Goal: Information Seeking & Learning: Compare options

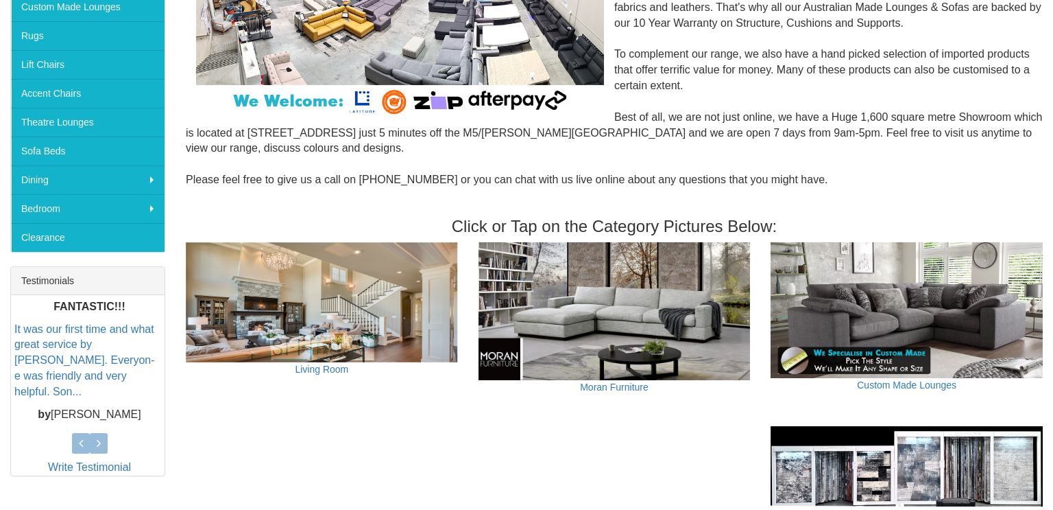
scroll to position [321, 0]
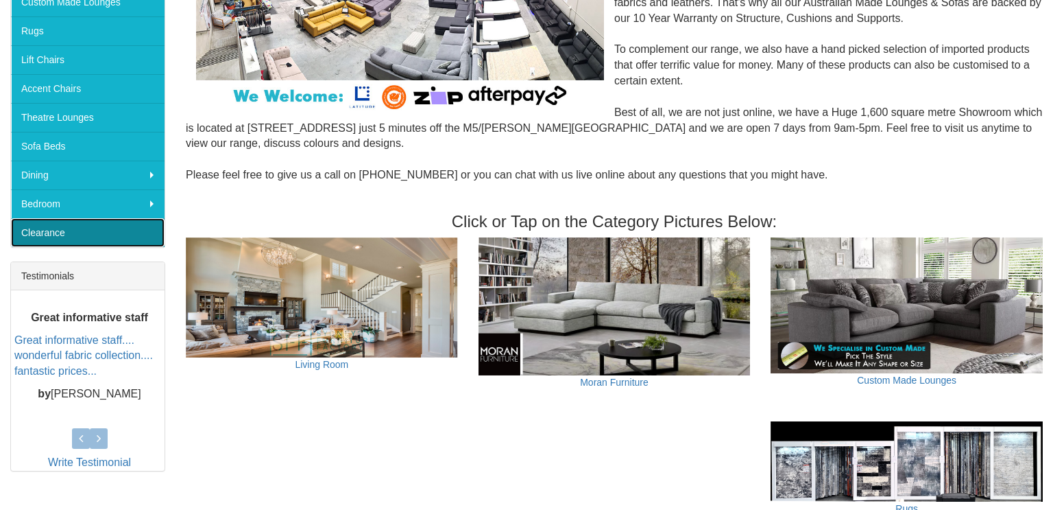
click at [58, 230] on link "Clearance" at bounding box center [88, 232] width 154 height 29
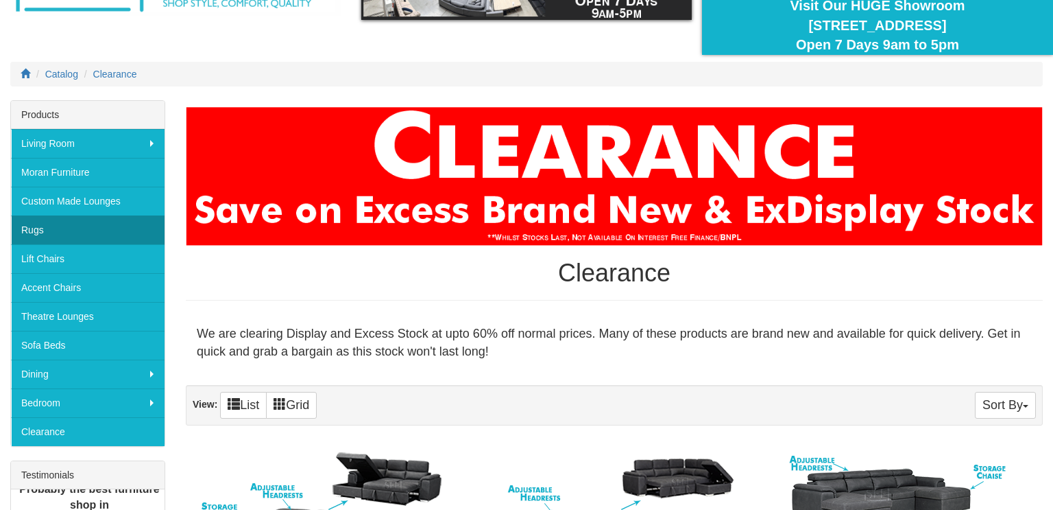
scroll to position [123, 0]
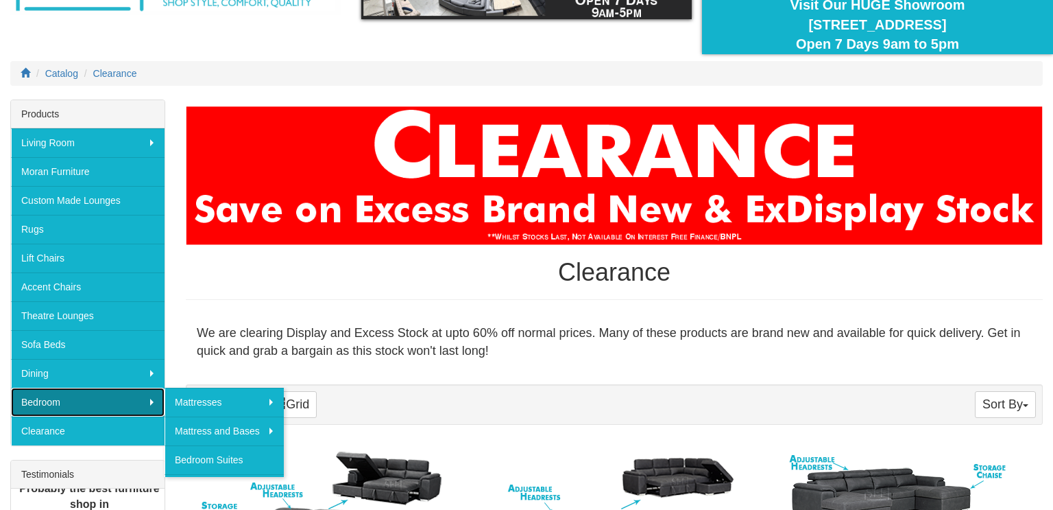
click at [137, 399] on link "Bedroom" at bounding box center [88, 402] width 154 height 29
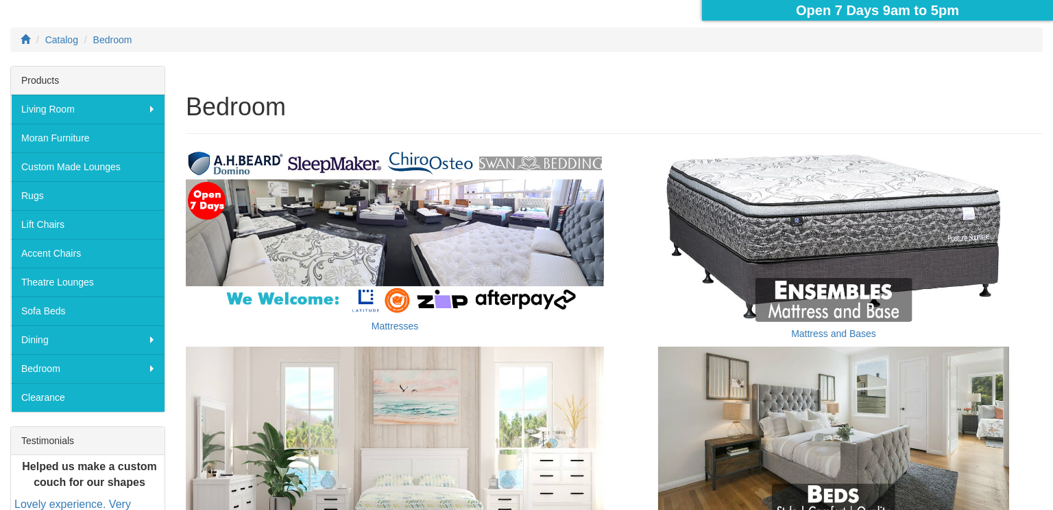
scroll to position [158, 0]
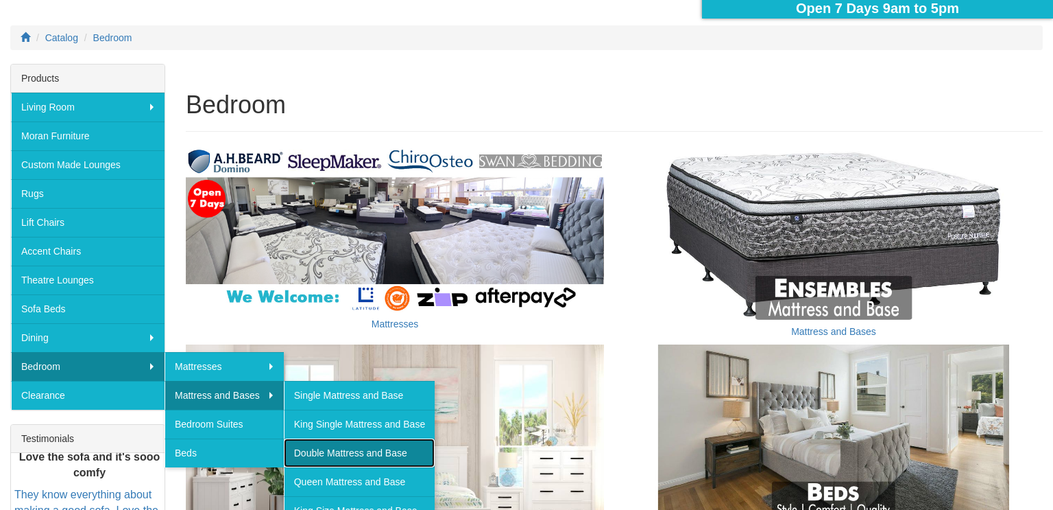
click at [342, 449] on link "Double Mattress and Base" at bounding box center [359, 452] width 151 height 29
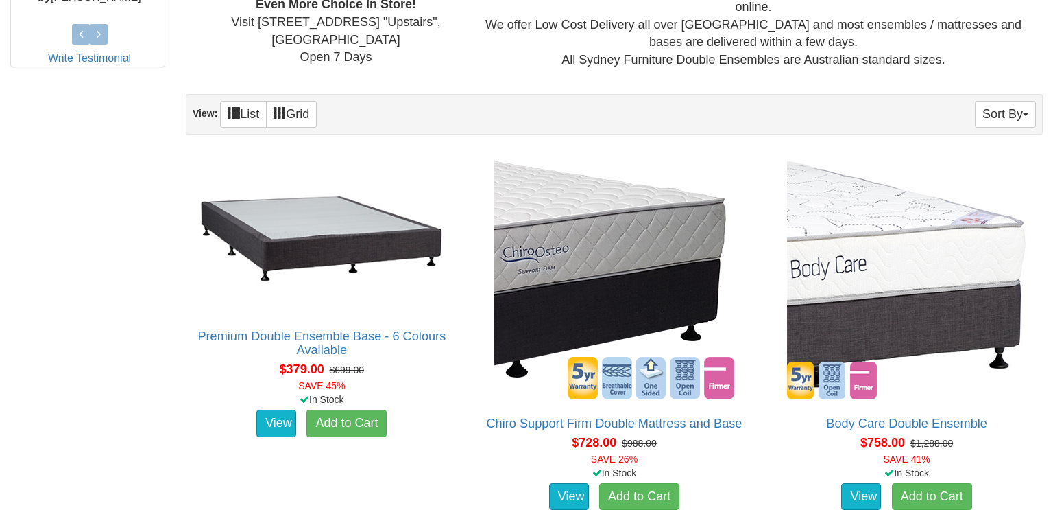
scroll to position [747, 0]
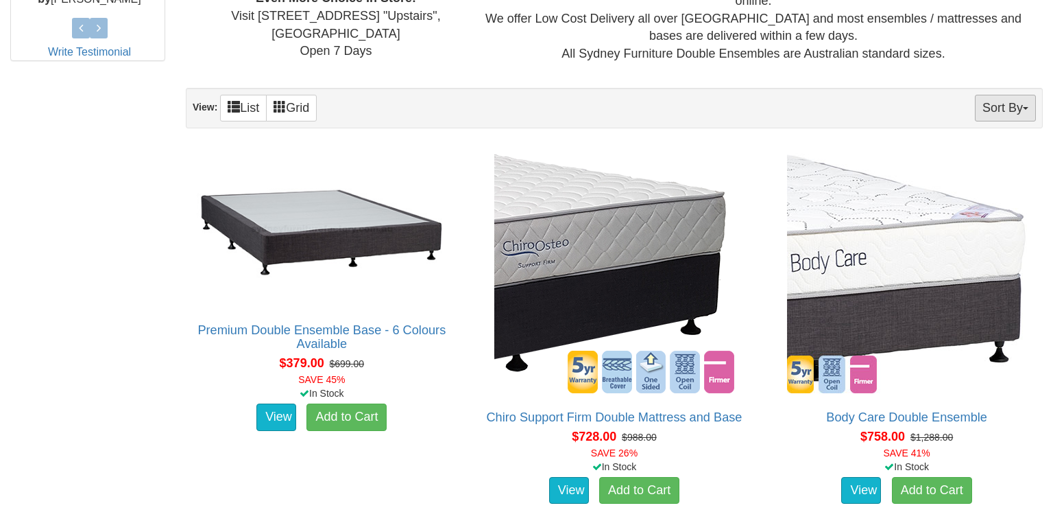
click at [1023, 109] on button "Sort By" at bounding box center [1005, 108] width 61 height 27
click at [962, 150] on link "Price+" at bounding box center [981, 154] width 108 height 18
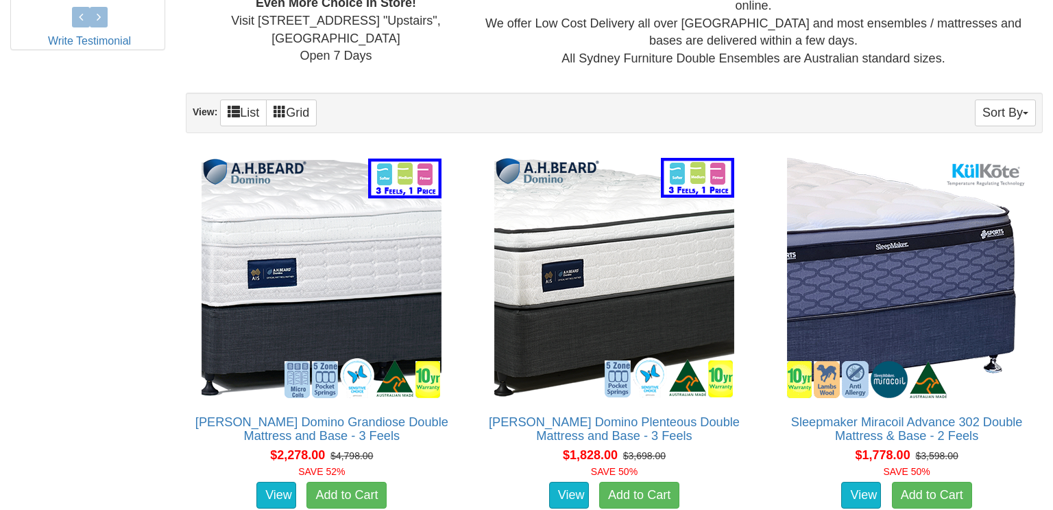
scroll to position [746, 0]
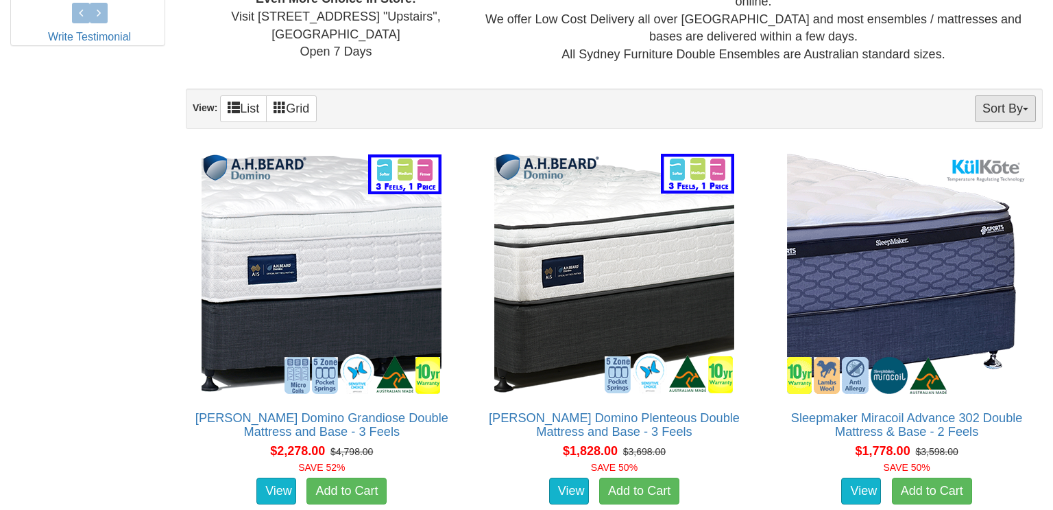
click at [1022, 110] on button "Sort By" at bounding box center [1005, 108] width 61 height 27
click at [978, 156] on link "Price-" at bounding box center [981, 154] width 108 height 18
